Goal: Information Seeking & Learning: Check status

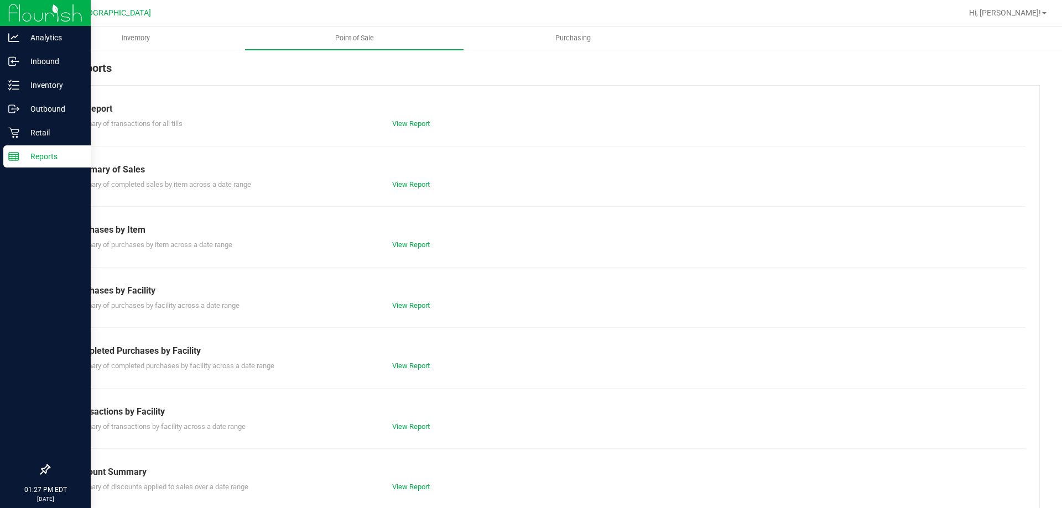
click at [45, 153] on p "Reports" at bounding box center [52, 156] width 66 height 13
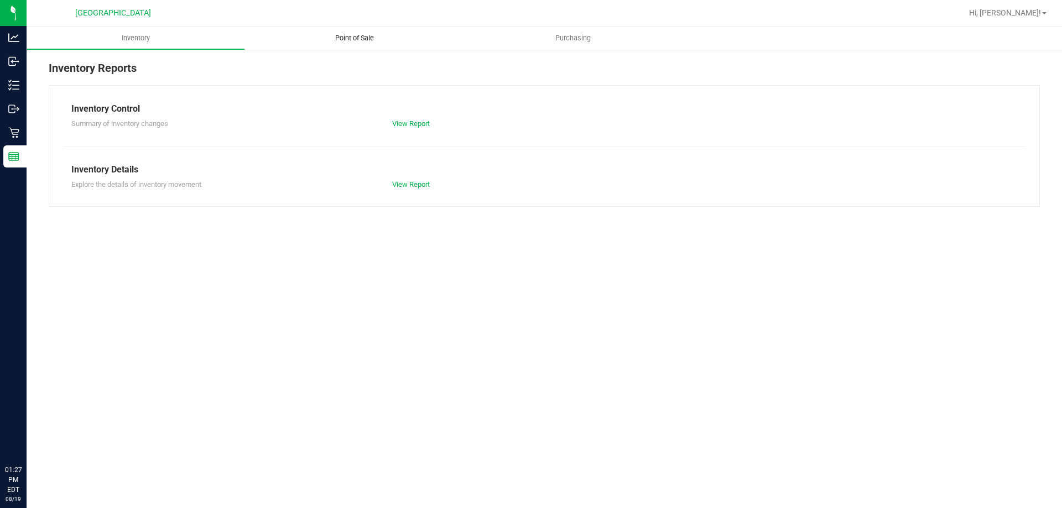
click at [360, 35] on span "Point of Sale" at bounding box center [354, 38] width 69 height 10
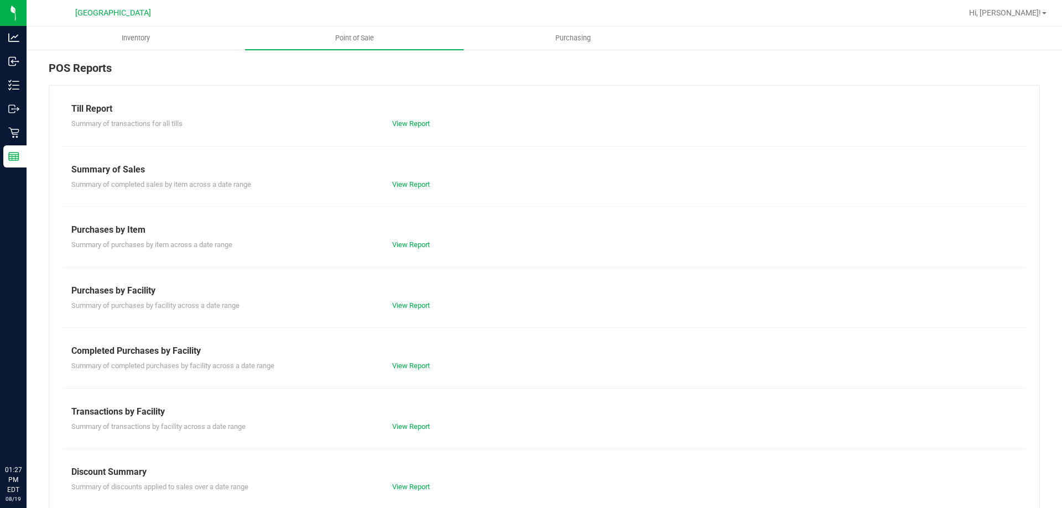
click at [405, 118] on div "Summary of transactions for all tills View Report" at bounding box center [544, 123] width 963 height 14
click at [406, 121] on link "View Report" at bounding box center [411, 124] width 38 height 8
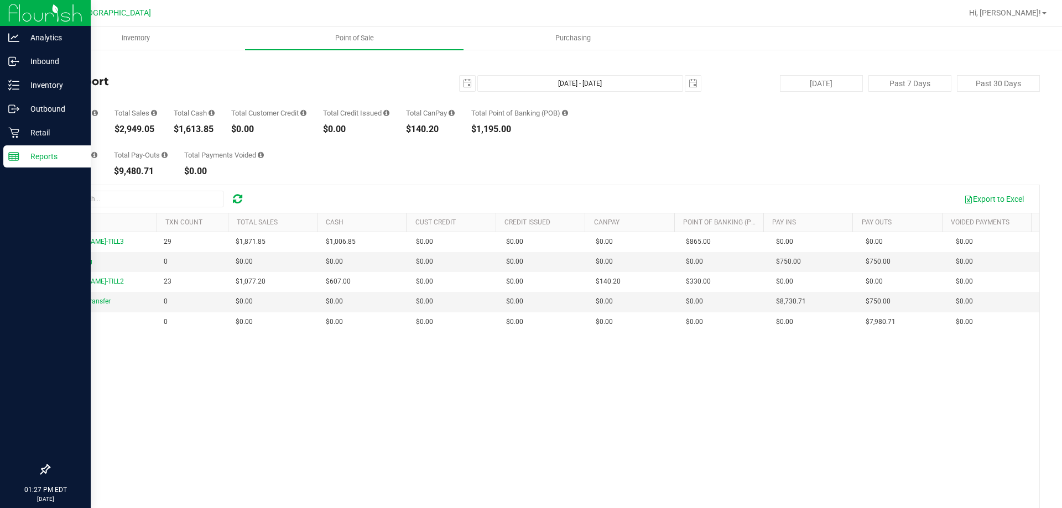
click at [53, 151] on p "Reports" at bounding box center [52, 156] width 66 height 13
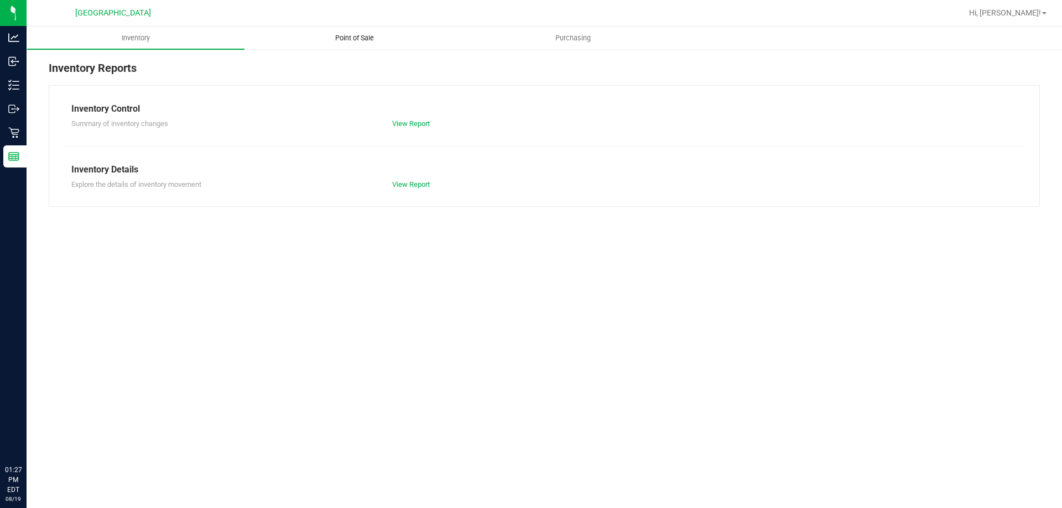
click at [348, 38] on span "Point of Sale" at bounding box center [354, 38] width 69 height 10
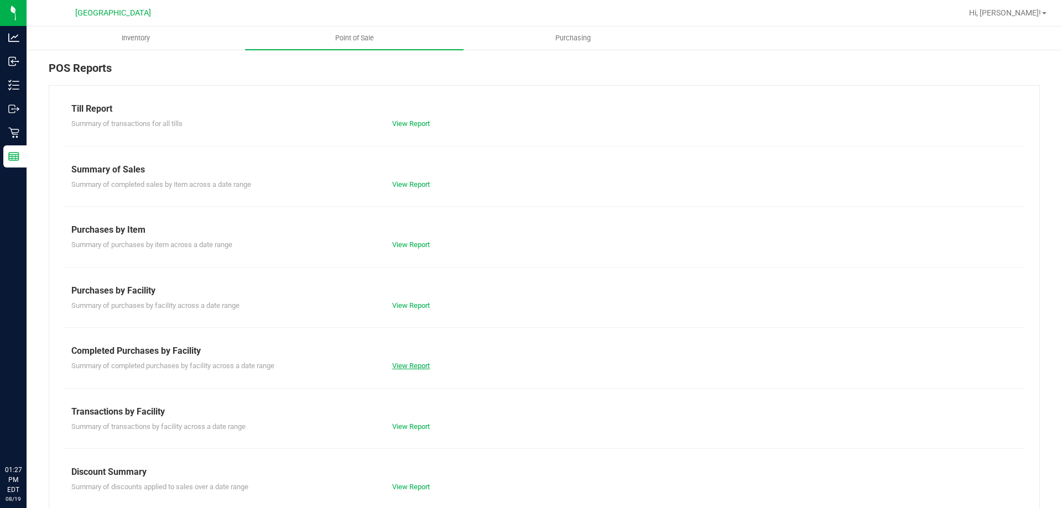
click at [416, 362] on div "Summary of completed purchases by facility across a date range View Report" at bounding box center [544, 365] width 963 height 14
click at [407, 366] on link "View Report" at bounding box center [411, 366] width 38 height 8
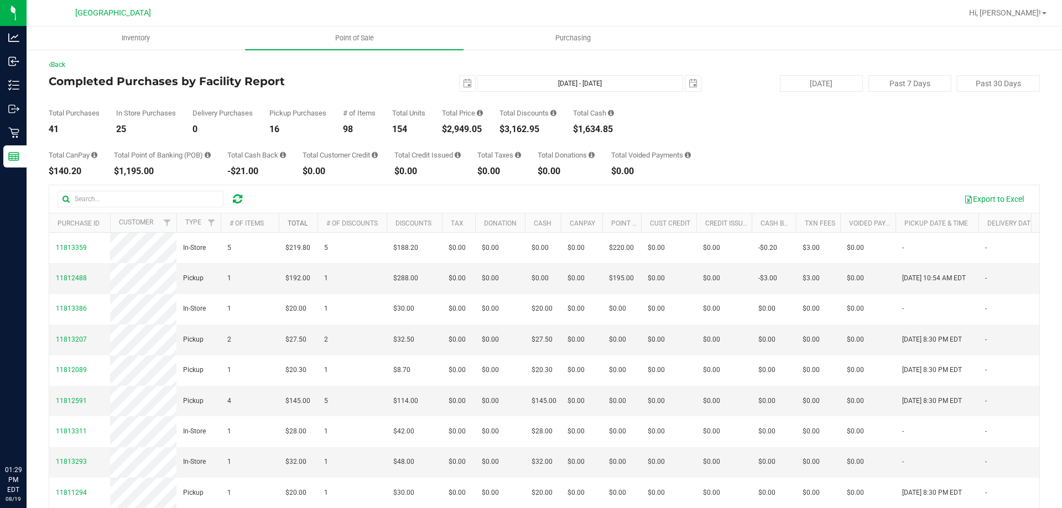
click at [304, 223] on link "Total" at bounding box center [298, 224] width 20 height 8
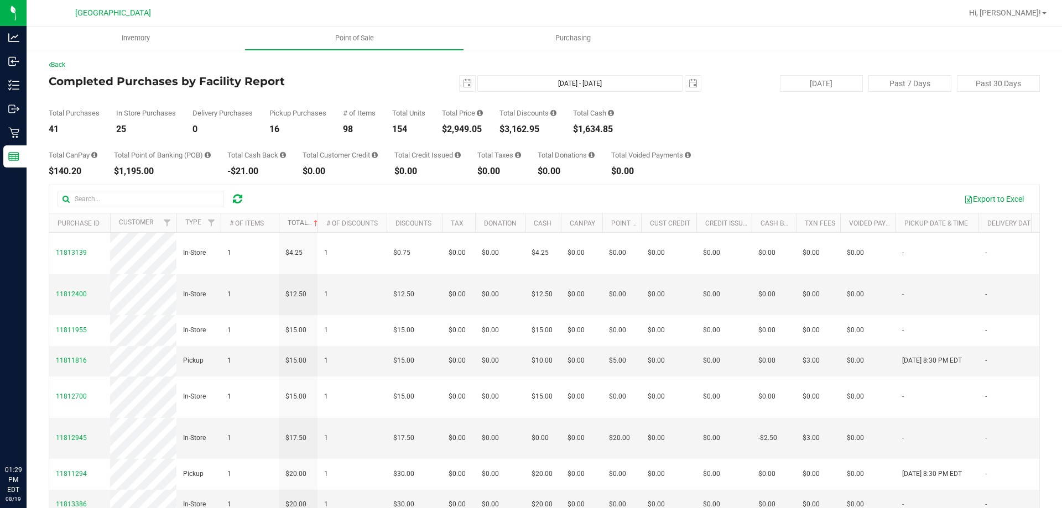
click at [302, 220] on link "Total" at bounding box center [304, 223] width 33 height 8
